Goal: Task Accomplishment & Management: Manage account settings

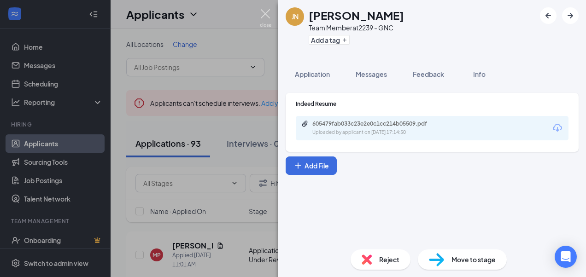
click at [263, 18] on img at bounding box center [266, 18] width 12 height 18
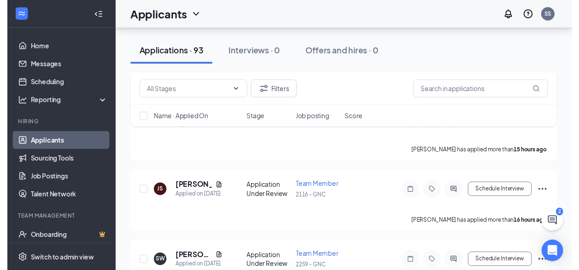
scroll to position [689, 0]
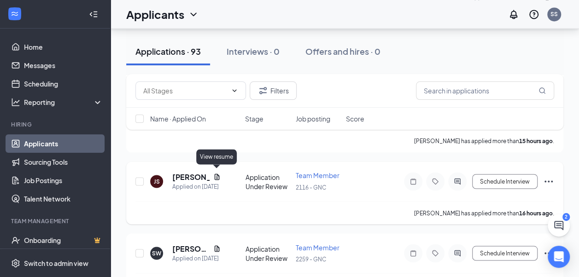
click at [219, 176] on icon "Document" at bounding box center [216, 177] width 5 height 6
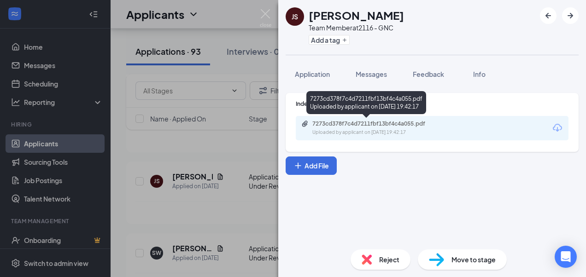
click at [392, 127] on div "7273cd378f7c4d7211fbf13bf4c4a055.pdf Uploaded by applicant on [DATE] 19:42:17" at bounding box center [375, 128] width 149 height 16
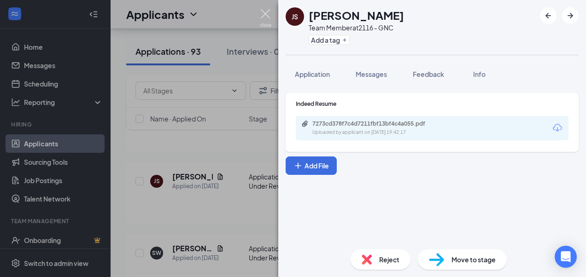
click at [262, 13] on img at bounding box center [266, 18] width 12 height 18
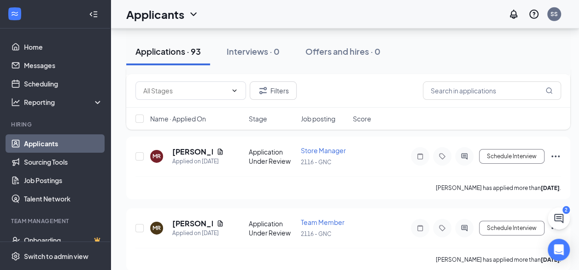
scroll to position [1433, 0]
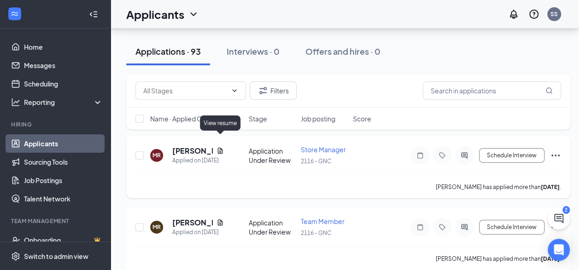
click at [220, 148] on icon "Document" at bounding box center [220, 151] width 5 height 6
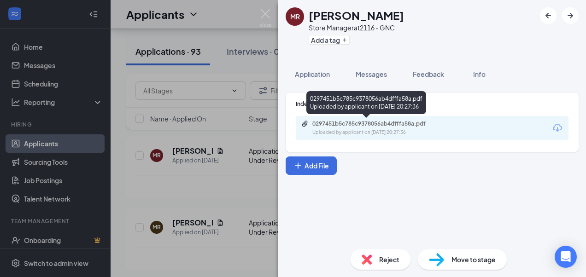
click at [344, 129] on div "Uploaded by applicant on [DATE] 20:27:36" at bounding box center [381, 132] width 138 height 7
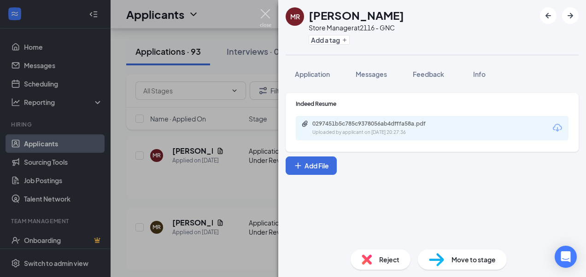
click at [263, 16] on img at bounding box center [266, 18] width 12 height 18
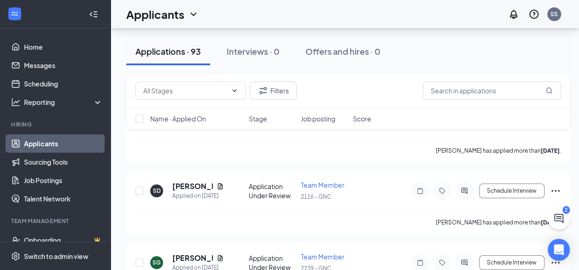
scroll to position [1615, 0]
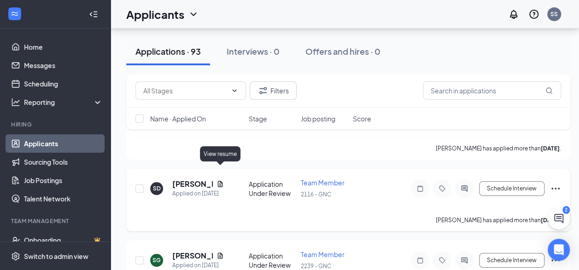
click at [218, 181] on icon "Document" at bounding box center [220, 184] width 5 height 6
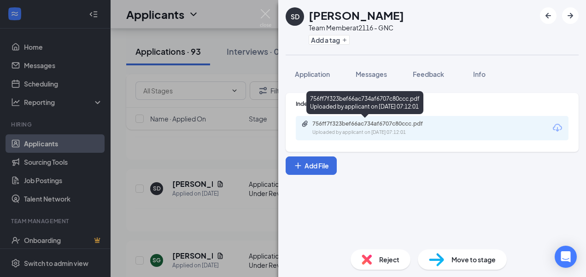
click at [383, 128] on div "756ff7f323bef66ac734af6707c80ccc.pdf Uploaded by applicant on [DATE] 07:12:01" at bounding box center [375, 128] width 149 height 16
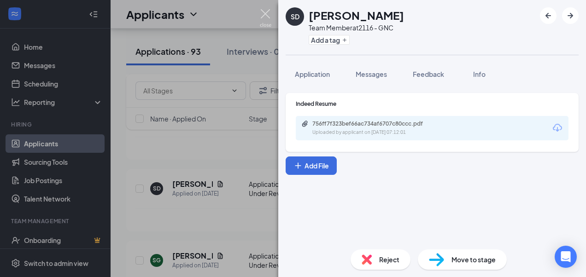
click at [267, 15] on img at bounding box center [266, 18] width 12 height 18
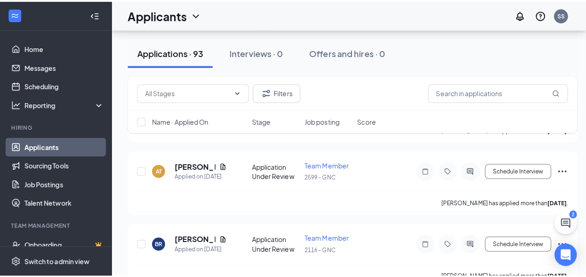
scroll to position [3317, 0]
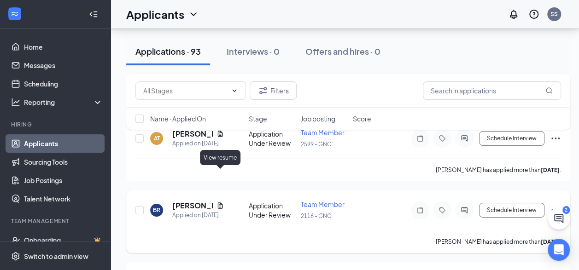
click at [220, 203] on icon "Document" at bounding box center [220, 206] width 5 height 6
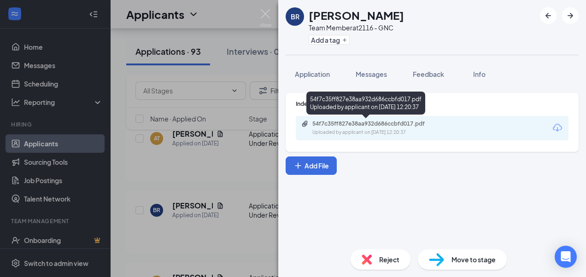
click at [367, 123] on div "54f7c35ff827e38aa932d686ccbfd017.pdf" at bounding box center [376, 123] width 129 height 7
